Goal: Information Seeking & Learning: Learn about a topic

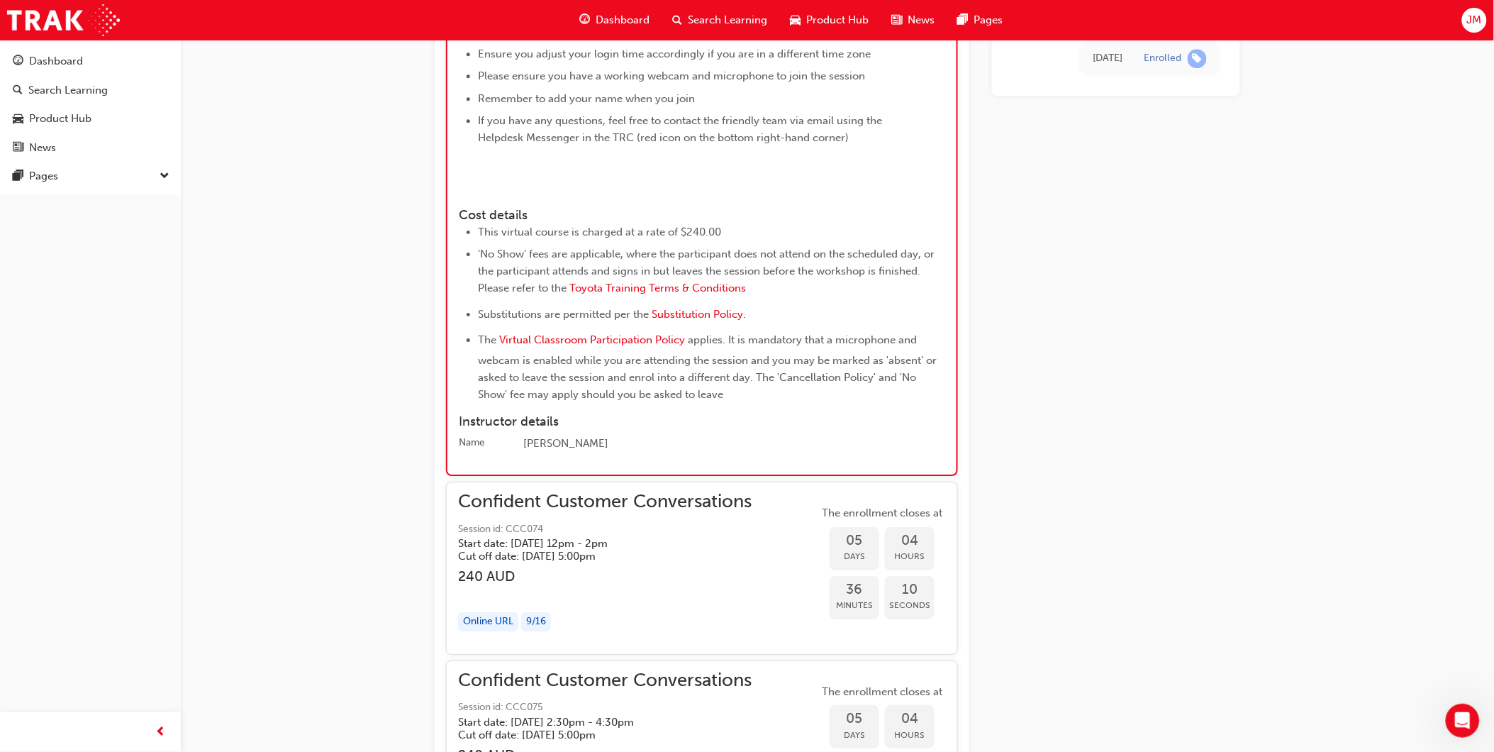
scroll to position [1463, 0]
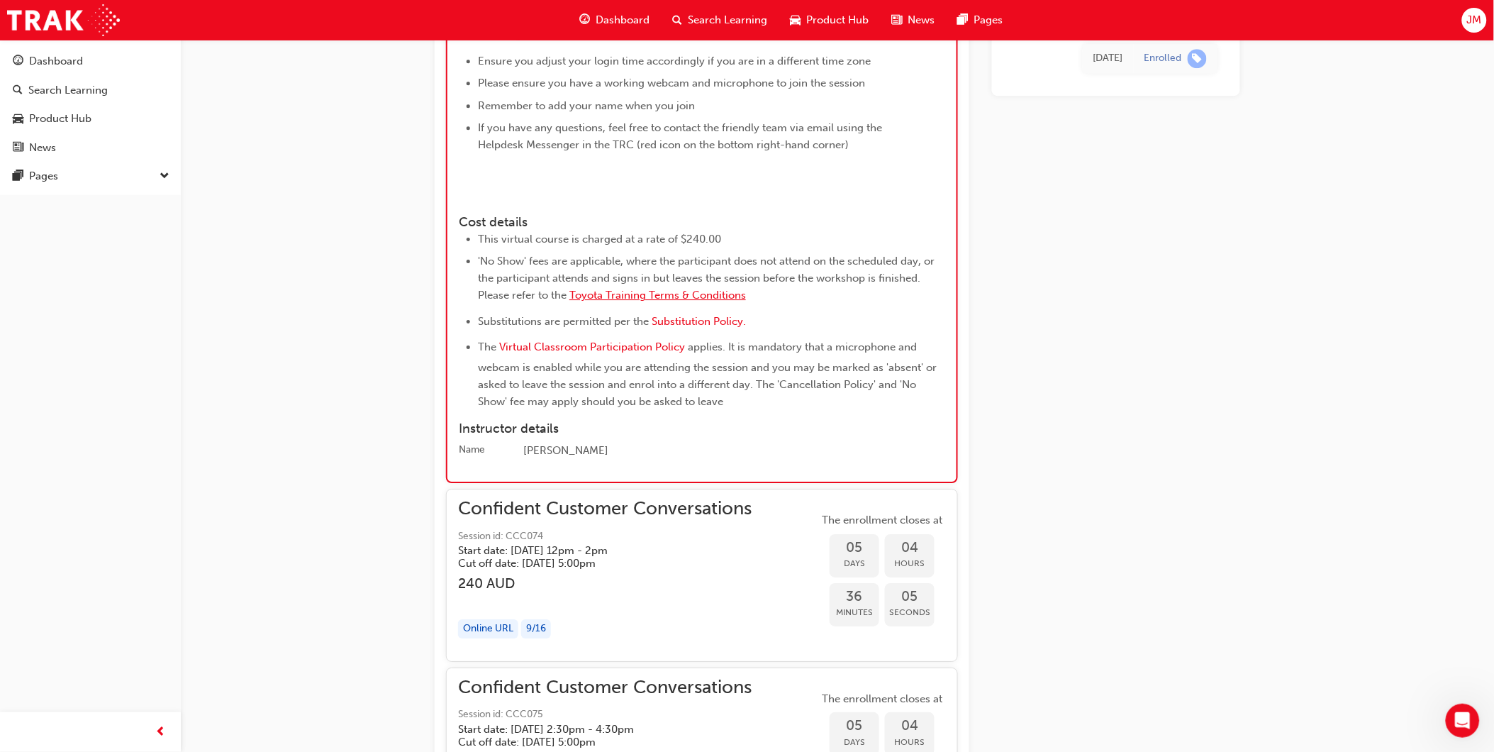
click at [667, 301] on span "Toyota Training Terms & Conditions" at bounding box center [657, 295] width 177 height 13
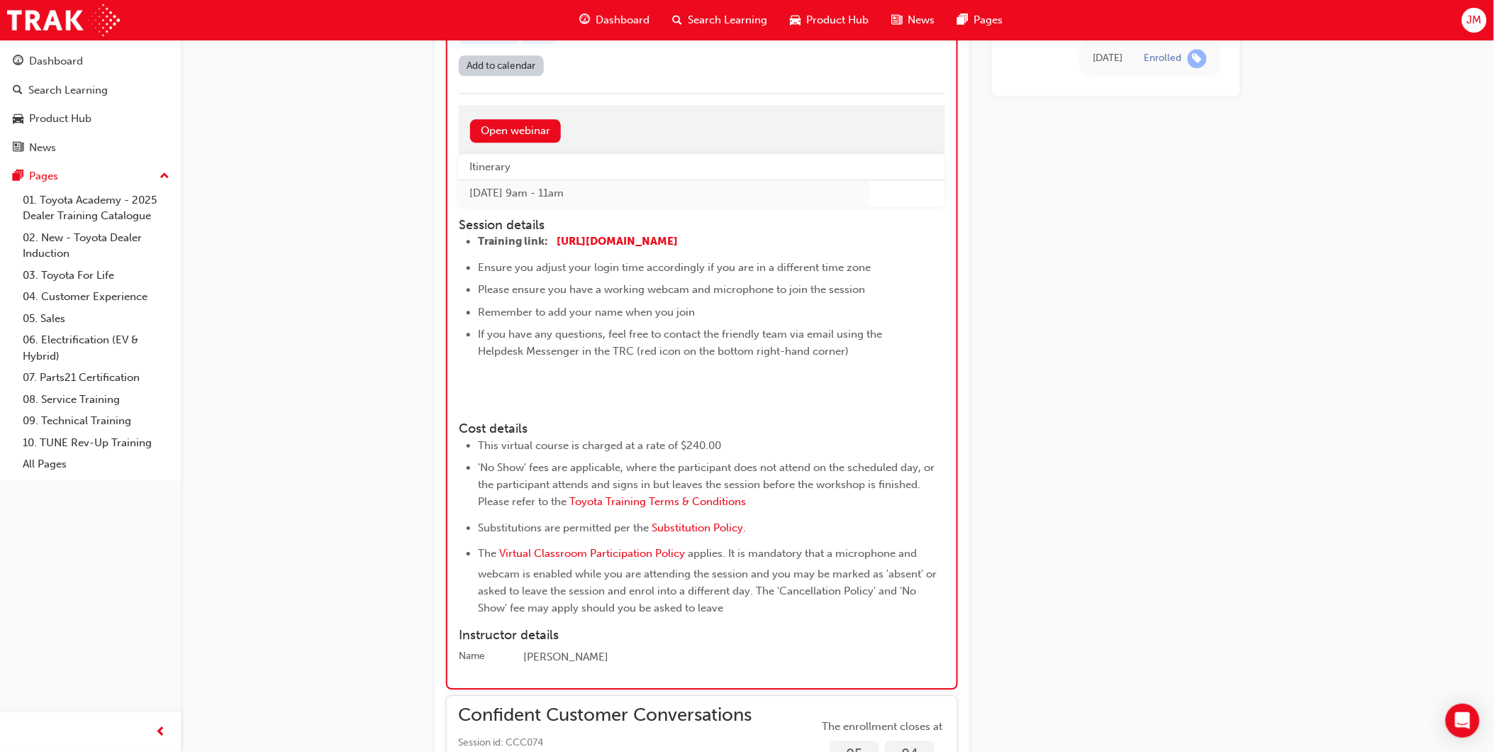
scroll to position [1401, 0]
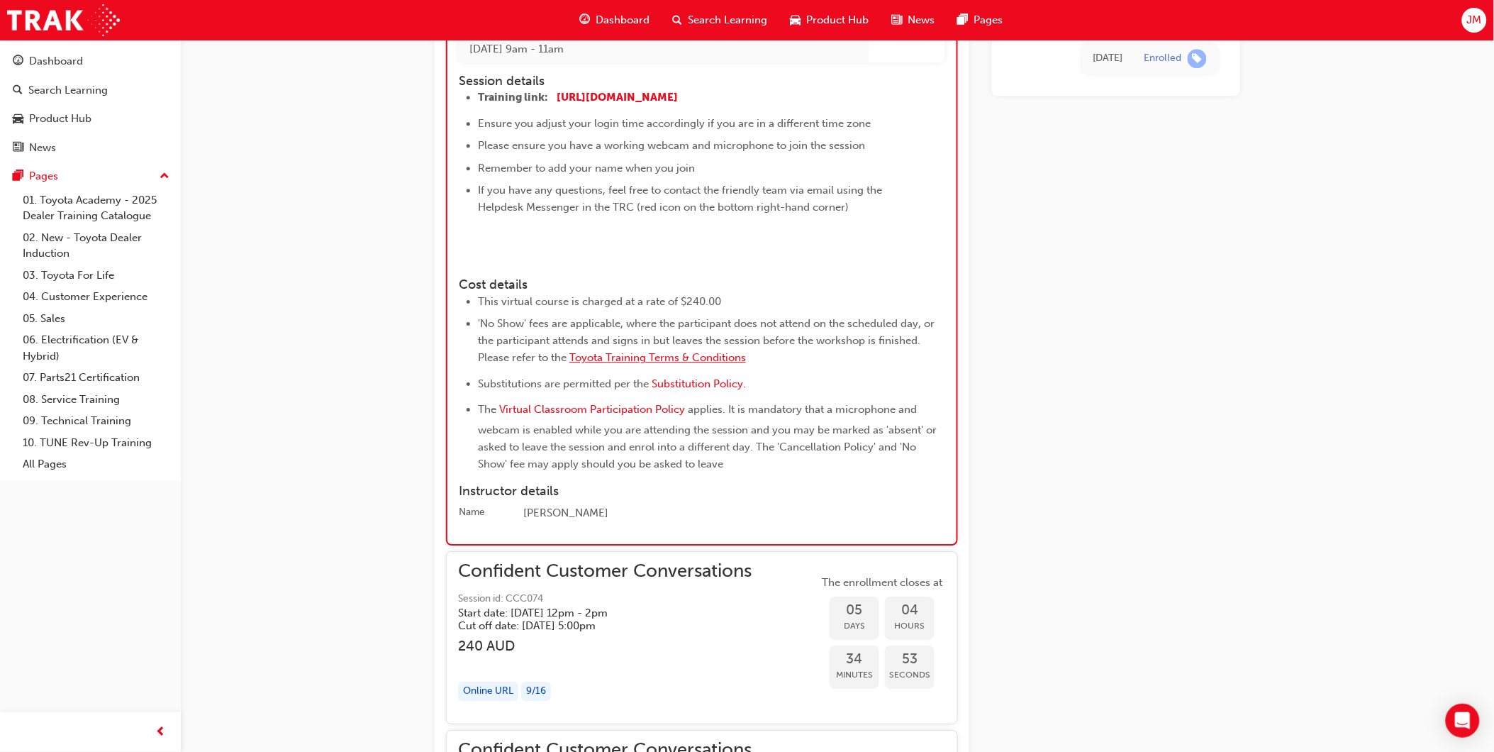
click at [727, 364] on span "Toyota Training Terms & Conditions" at bounding box center [657, 357] width 177 height 13
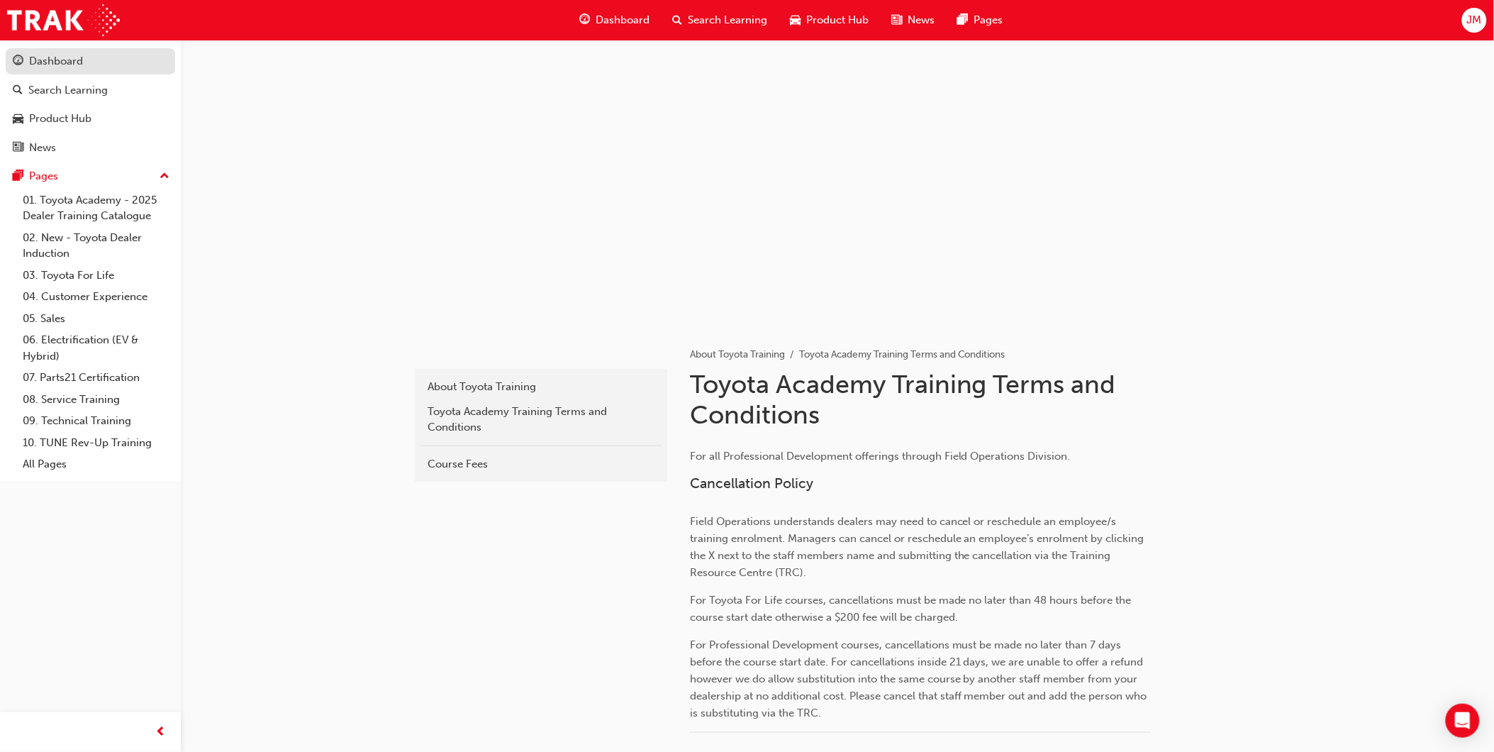
click at [74, 67] on div "Dashboard" at bounding box center [56, 61] width 54 height 16
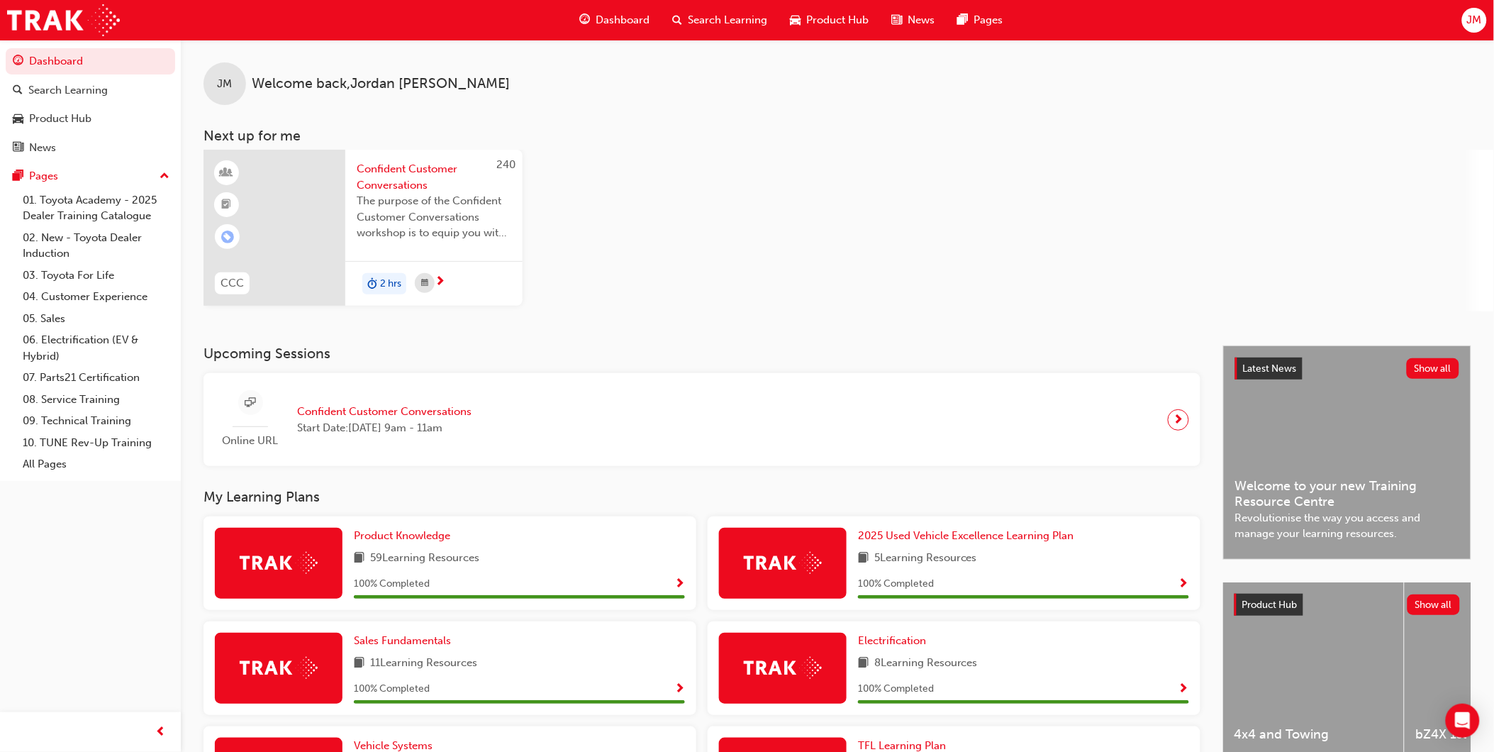
click at [409, 216] on span "The purpose of the Confident Customer Conversations workshop is to equip you wi…" at bounding box center [434, 217] width 155 height 48
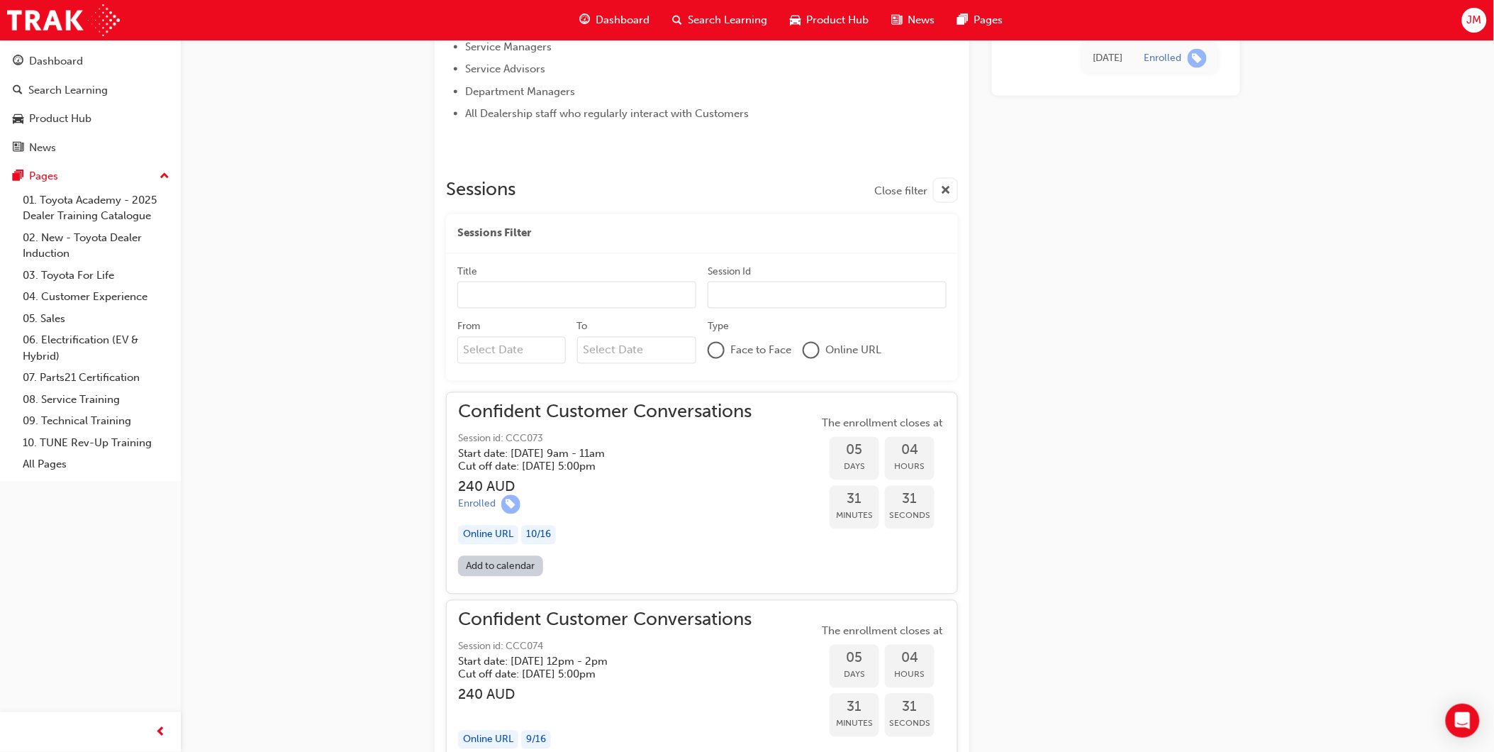
scroll to position [551, 0]
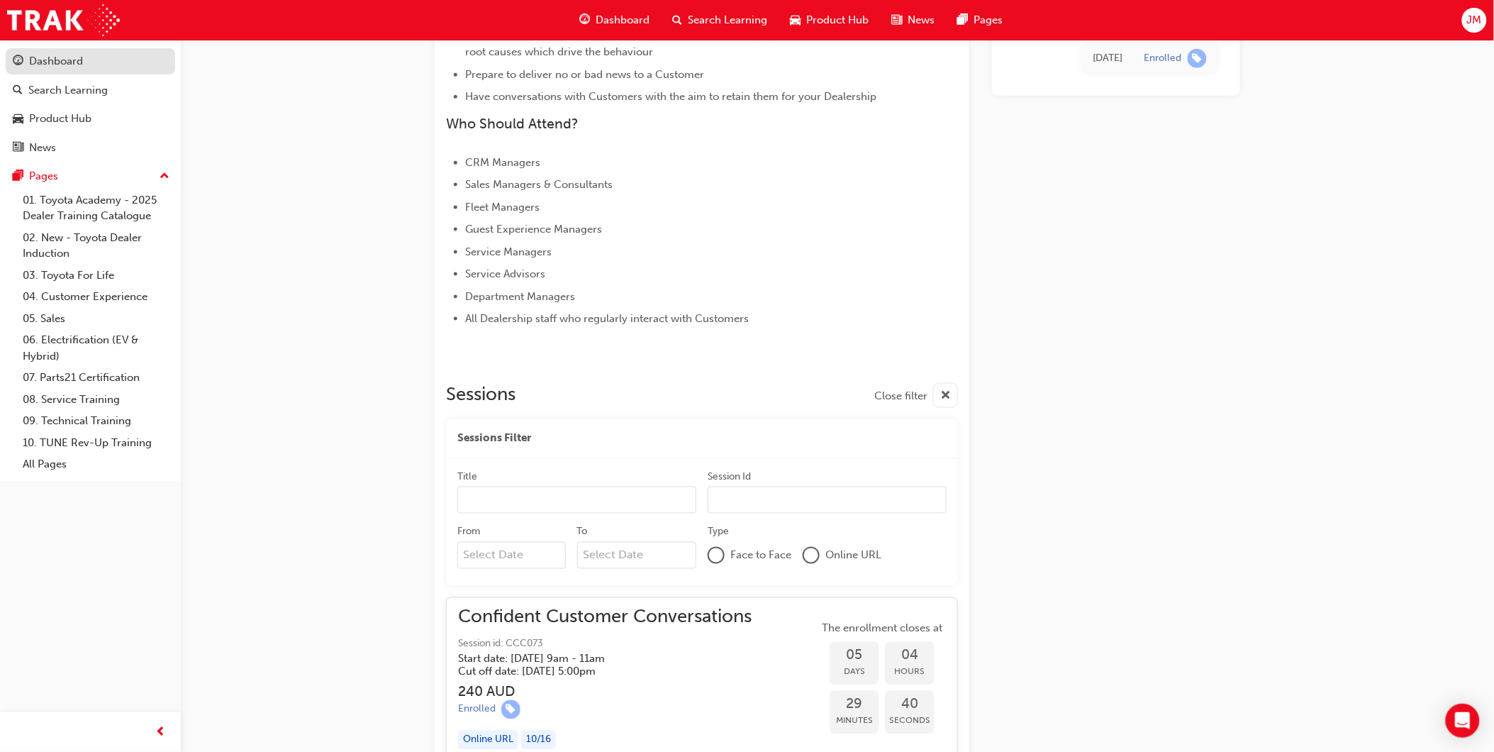
click at [22, 65] on span "guage-icon" at bounding box center [18, 61] width 11 height 13
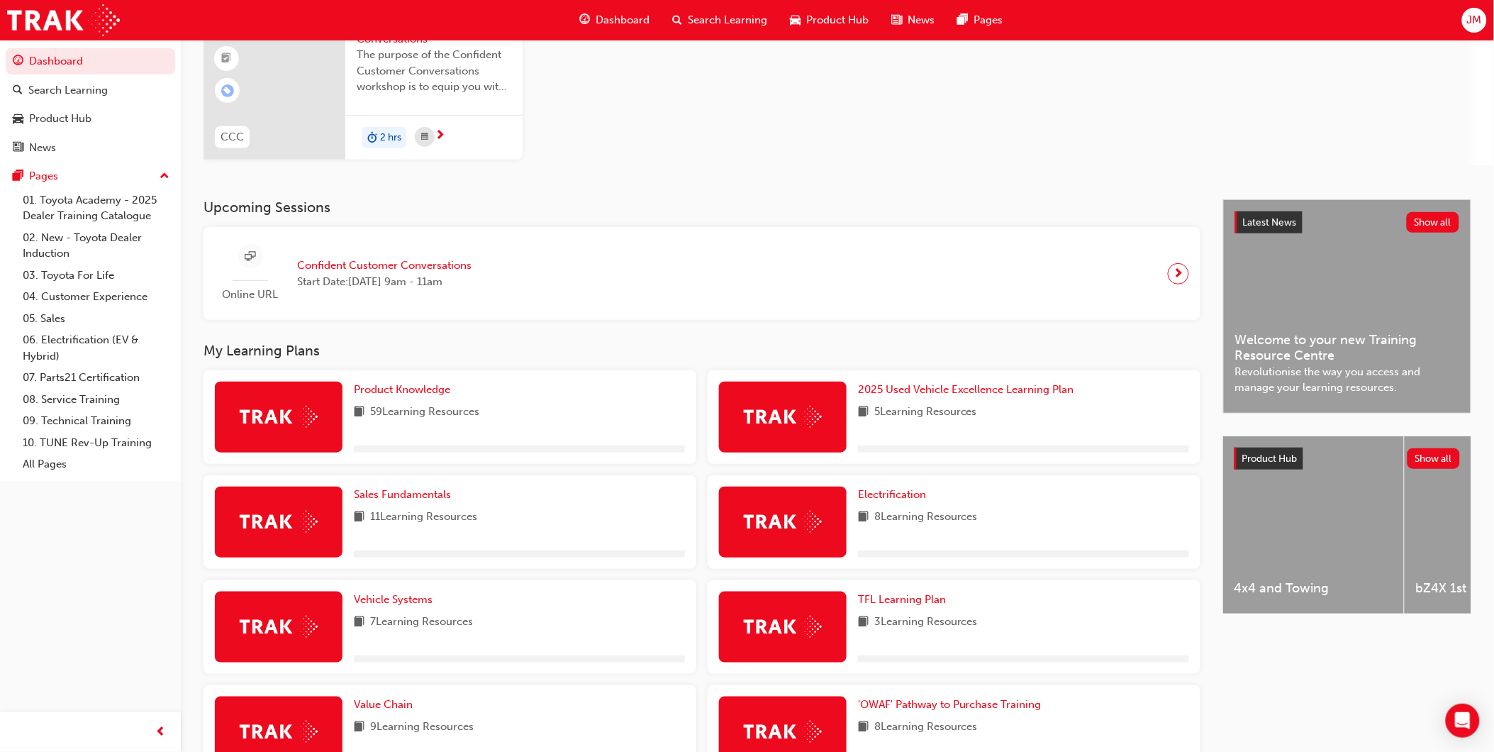
scroll to position [315, 0]
